Goal: Transaction & Acquisition: Download file/media

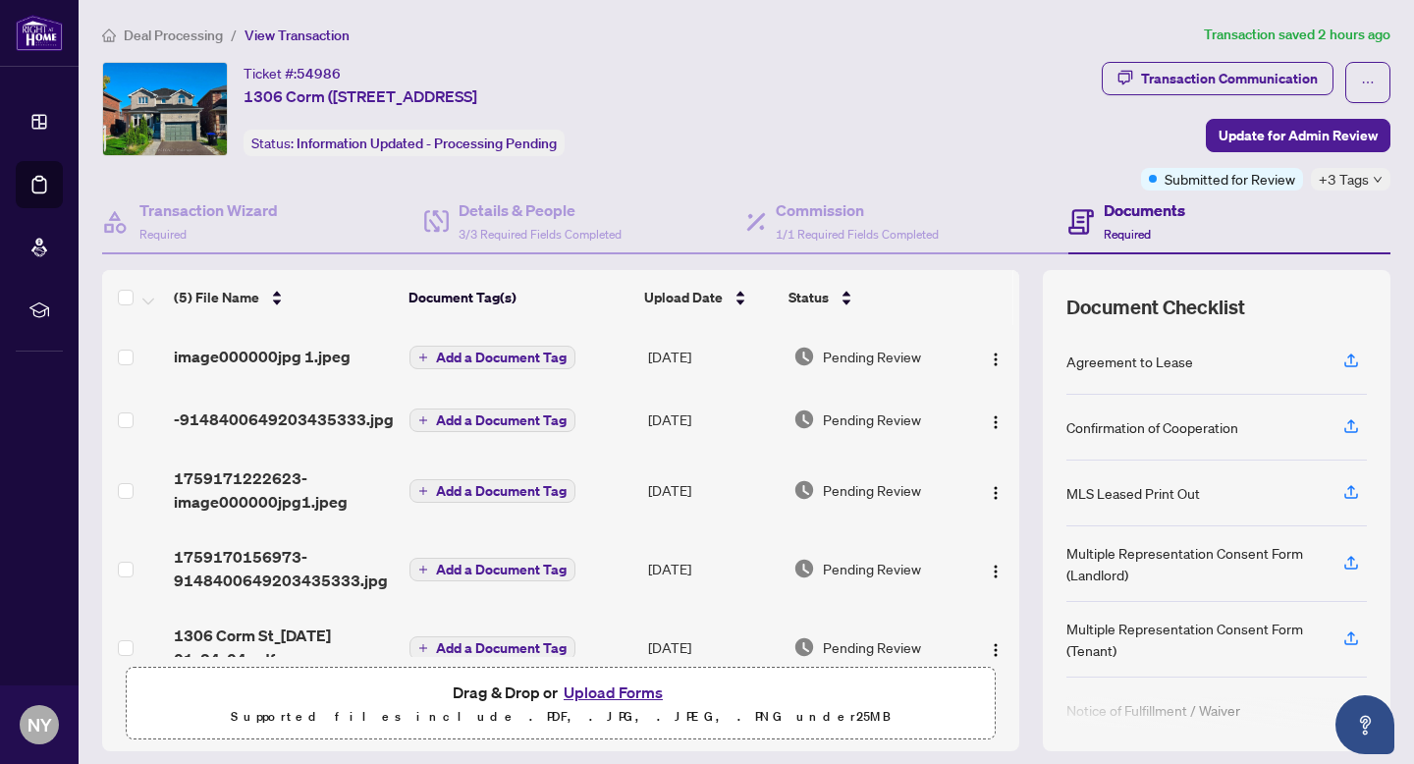
scroll to position [36, 0]
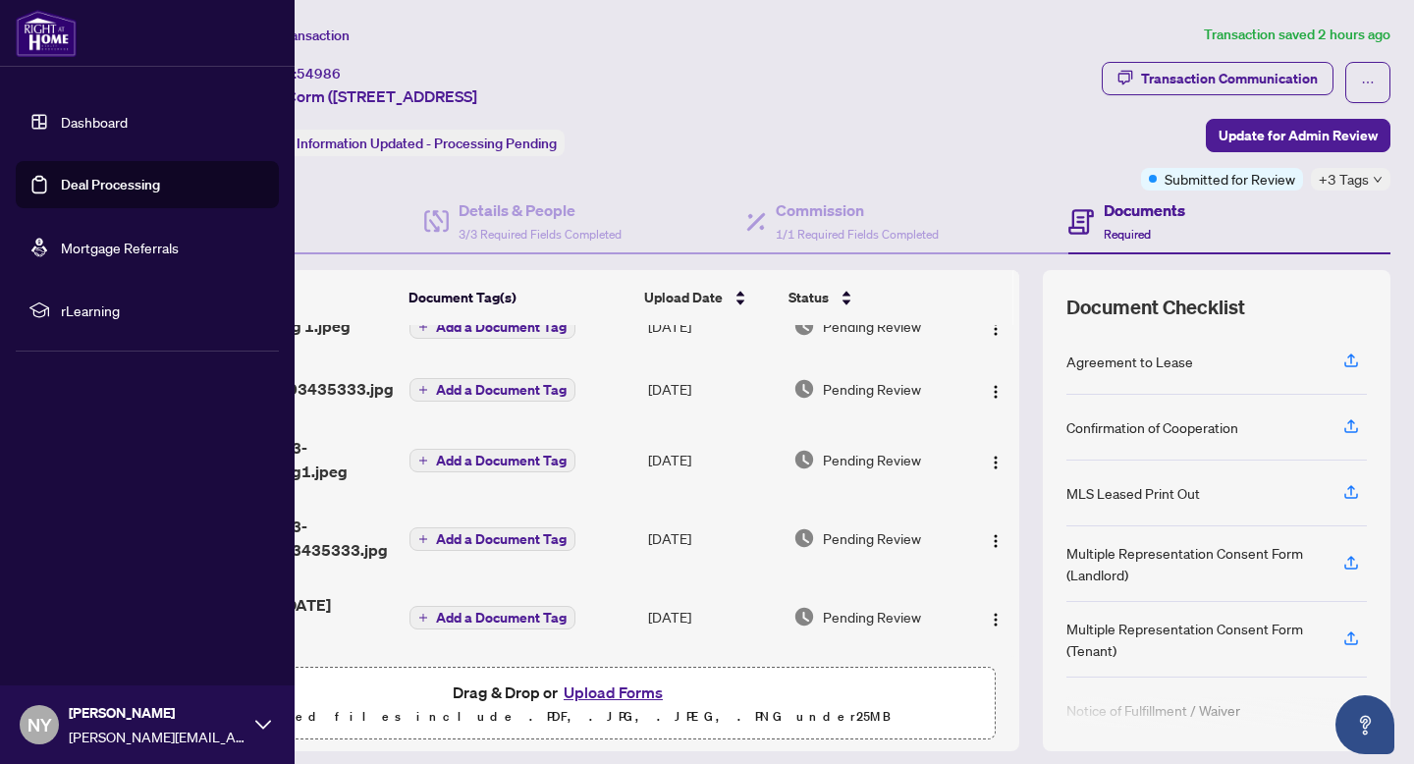
click at [47, 39] on img at bounding box center [46, 33] width 61 height 47
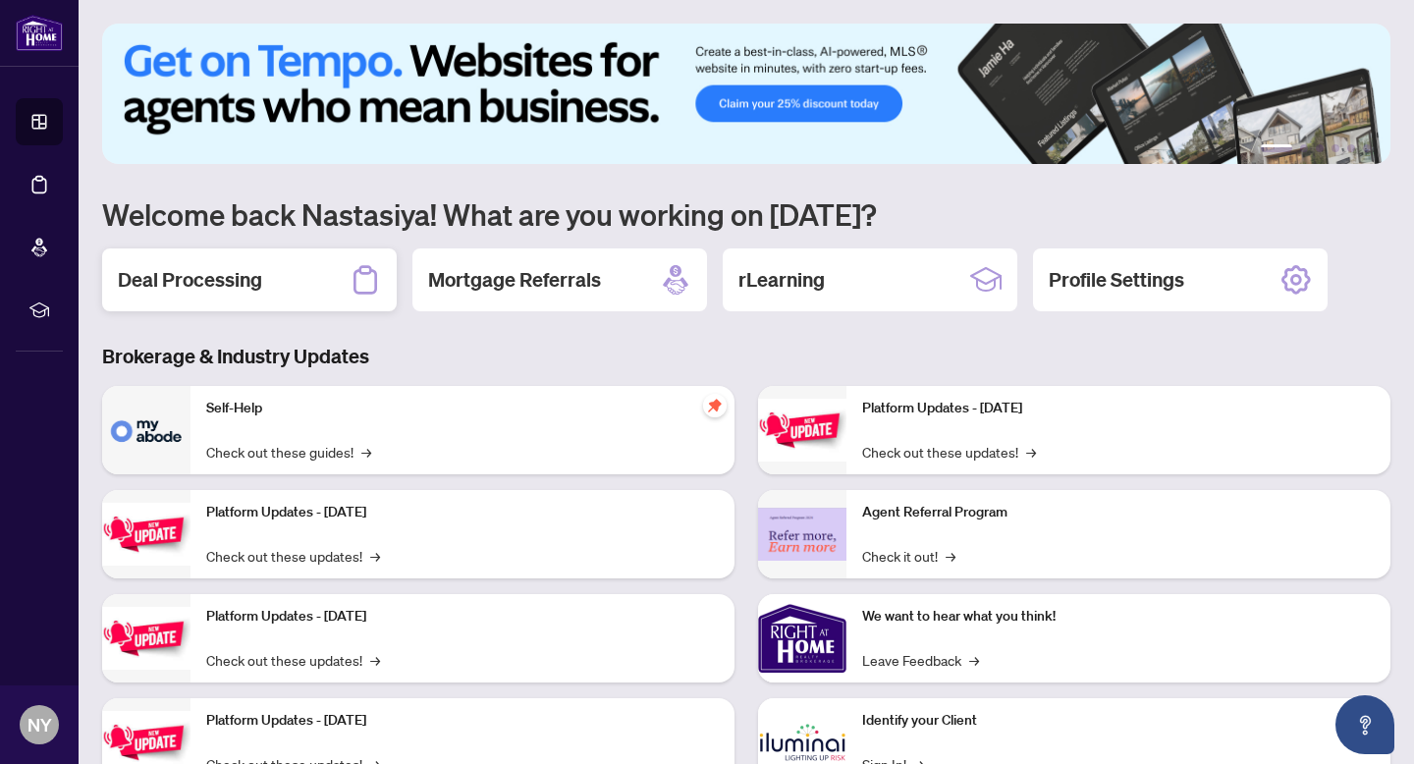
click at [344, 265] on div "Deal Processing" at bounding box center [249, 279] width 295 height 63
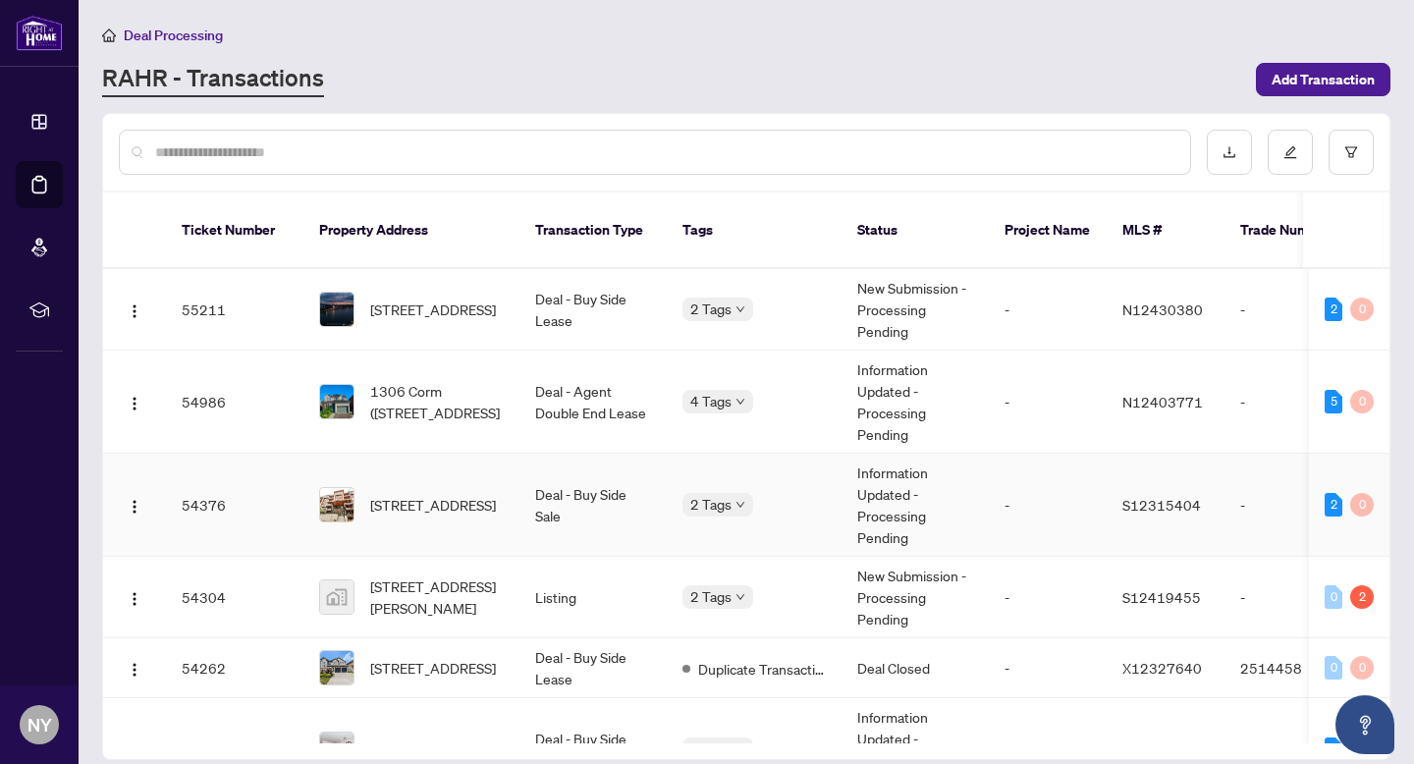
scroll to position [5, 0]
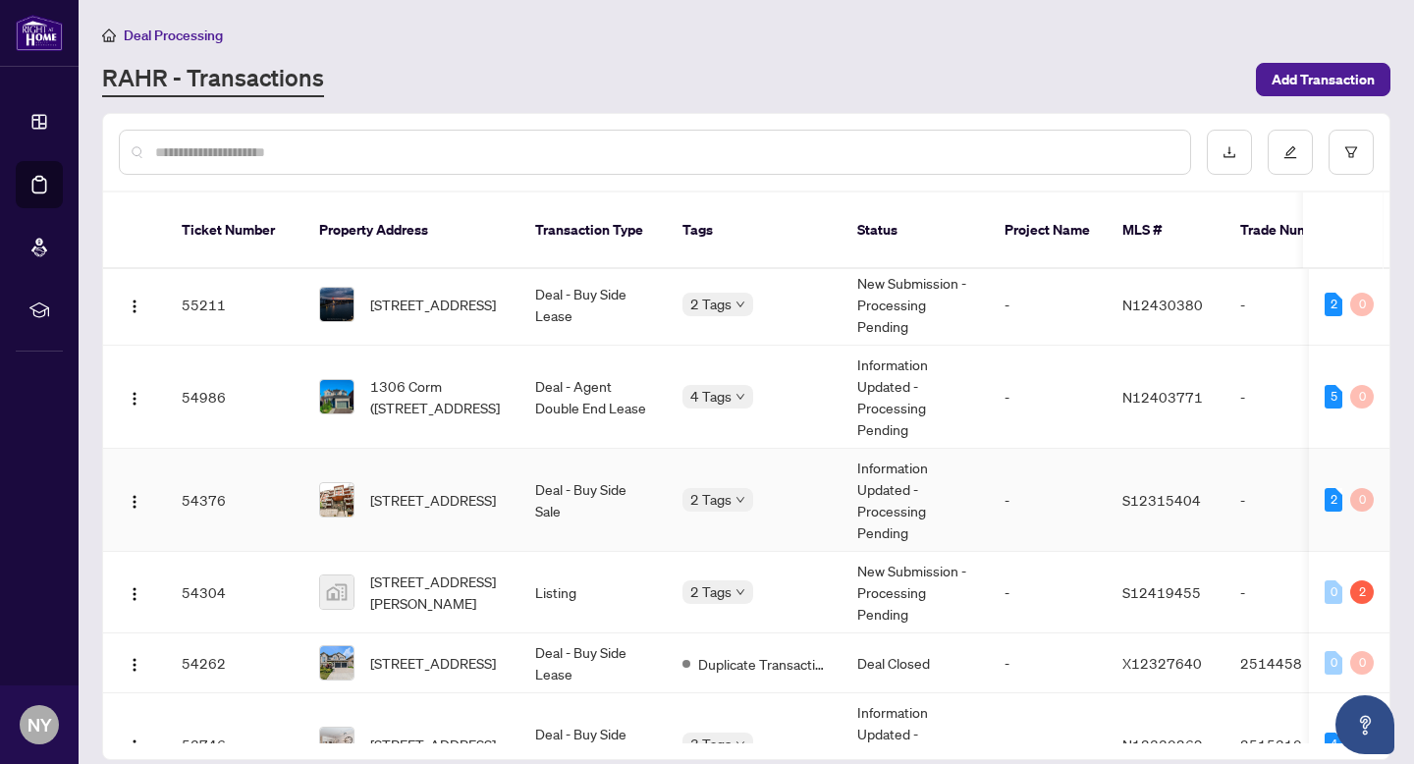
click at [424, 489] on span "[STREET_ADDRESS]" at bounding box center [433, 500] width 126 height 22
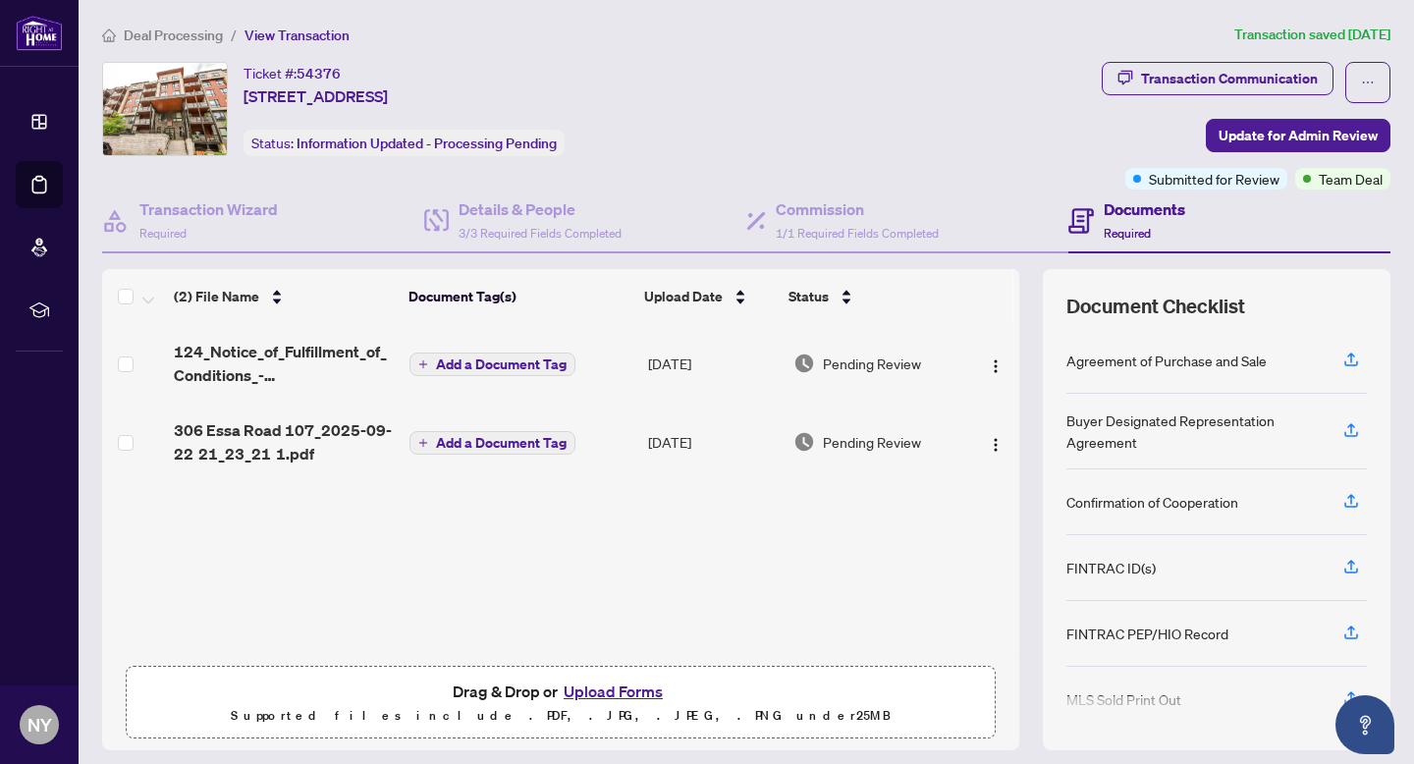
click at [237, 422] on span "306 Essa Road 107_2025-09-22 21_23_21 1.pdf" at bounding box center [284, 441] width 220 height 47
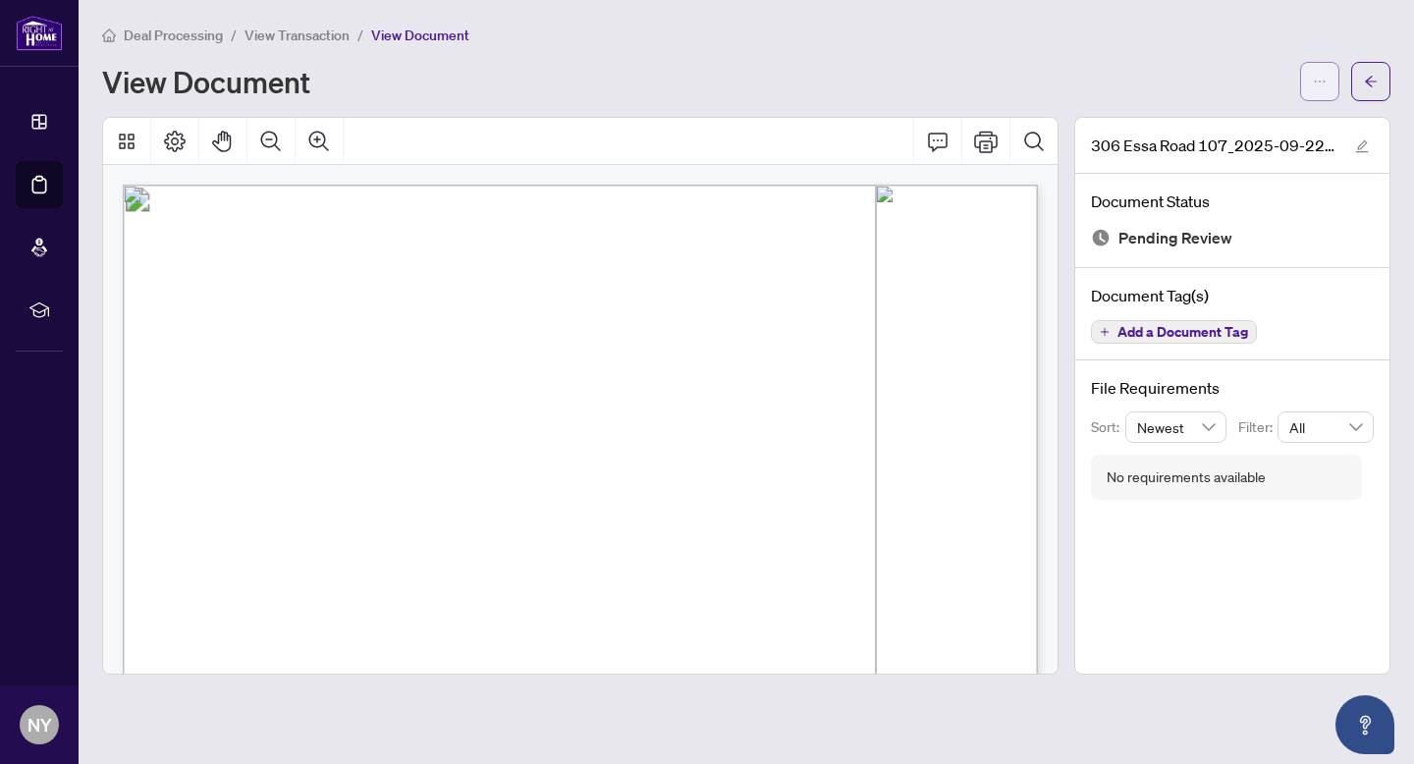
click at [1320, 97] on button "button" at bounding box center [1319, 81] width 39 height 39
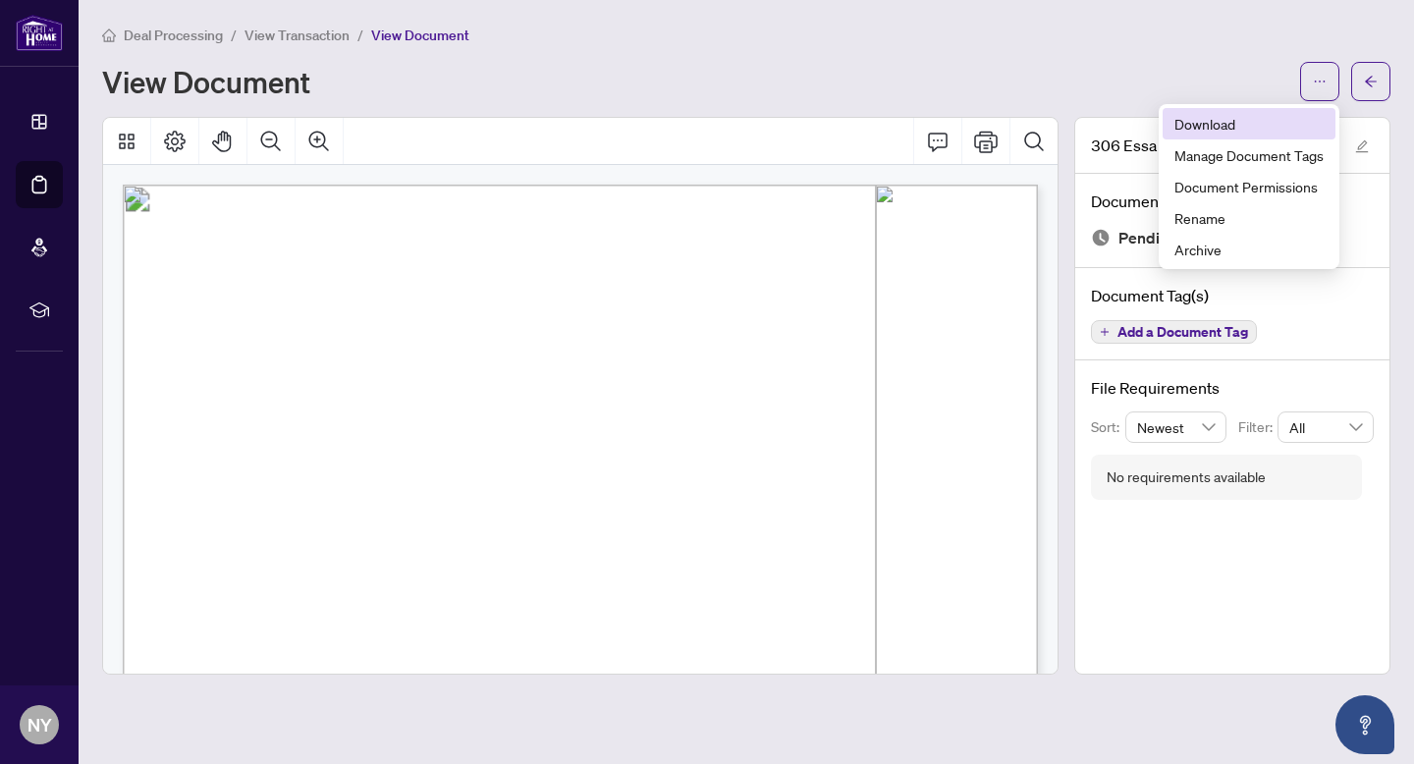
click at [1202, 123] on span "Download" at bounding box center [1249, 124] width 149 height 22
